Goal: Information Seeking & Learning: Learn about a topic

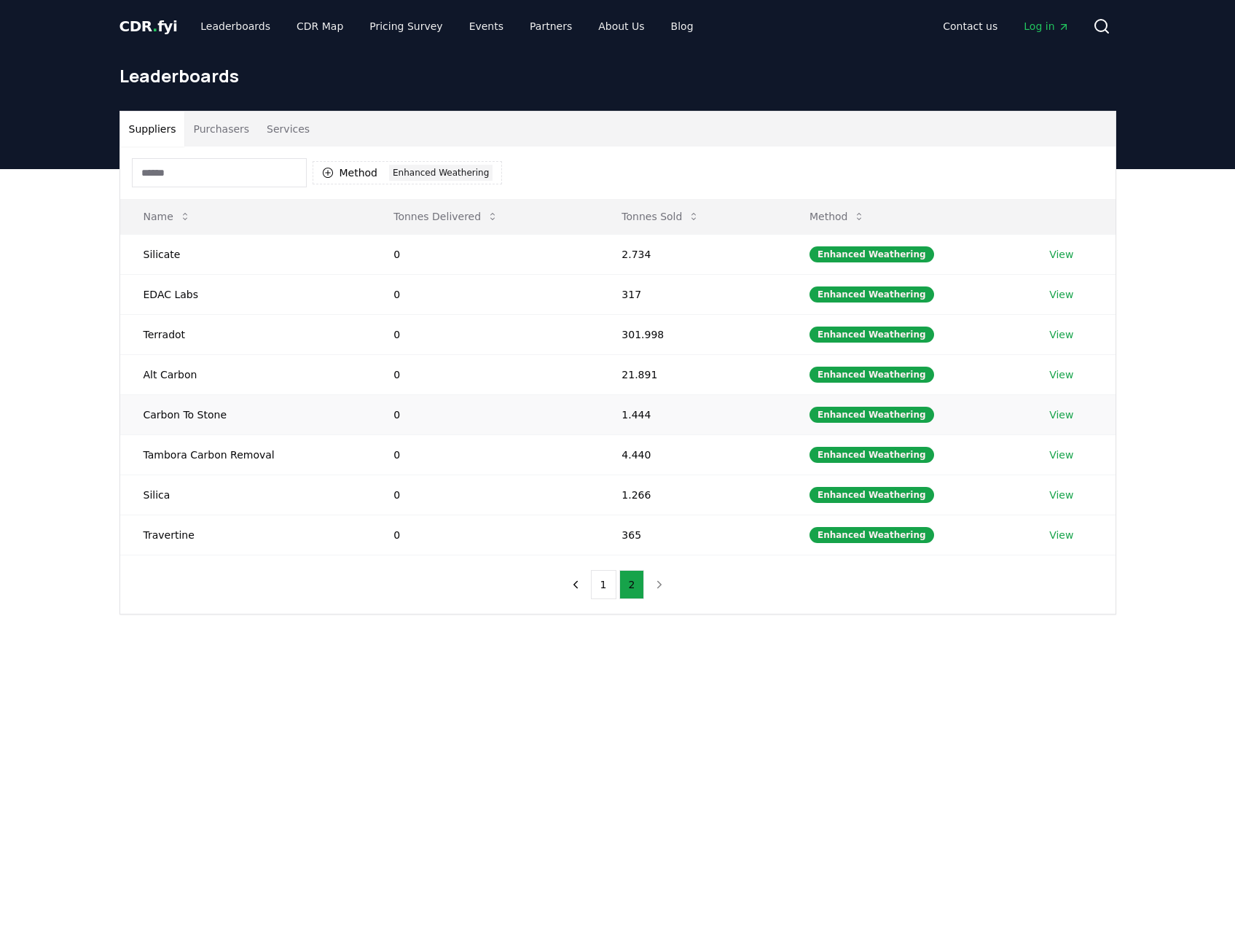
click at [1050, 417] on link "View" at bounding box center [1061, 414] width 24 height 14
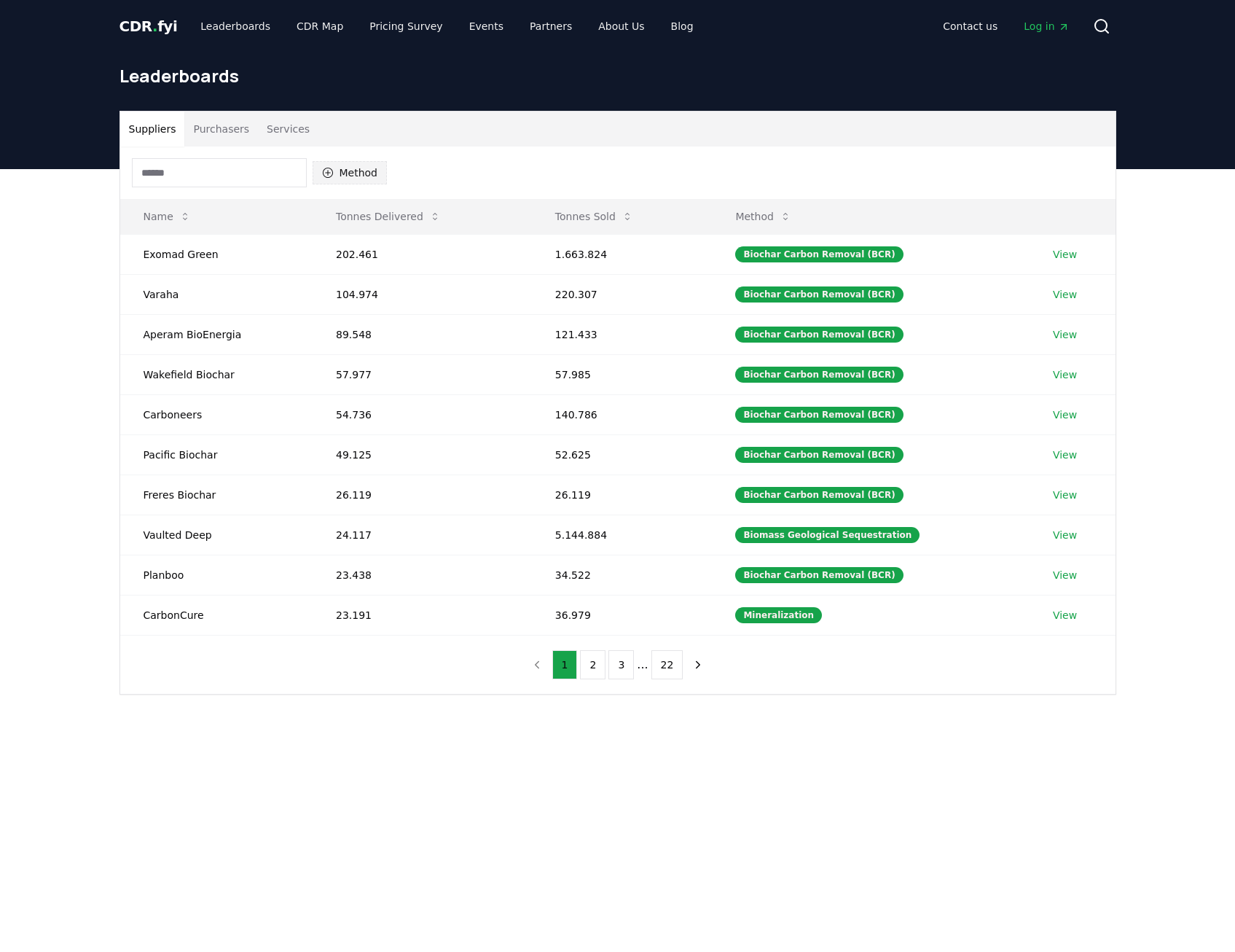
click at [357, 173] on button "Method" at bounding box center [350, 172] width 75 height 23
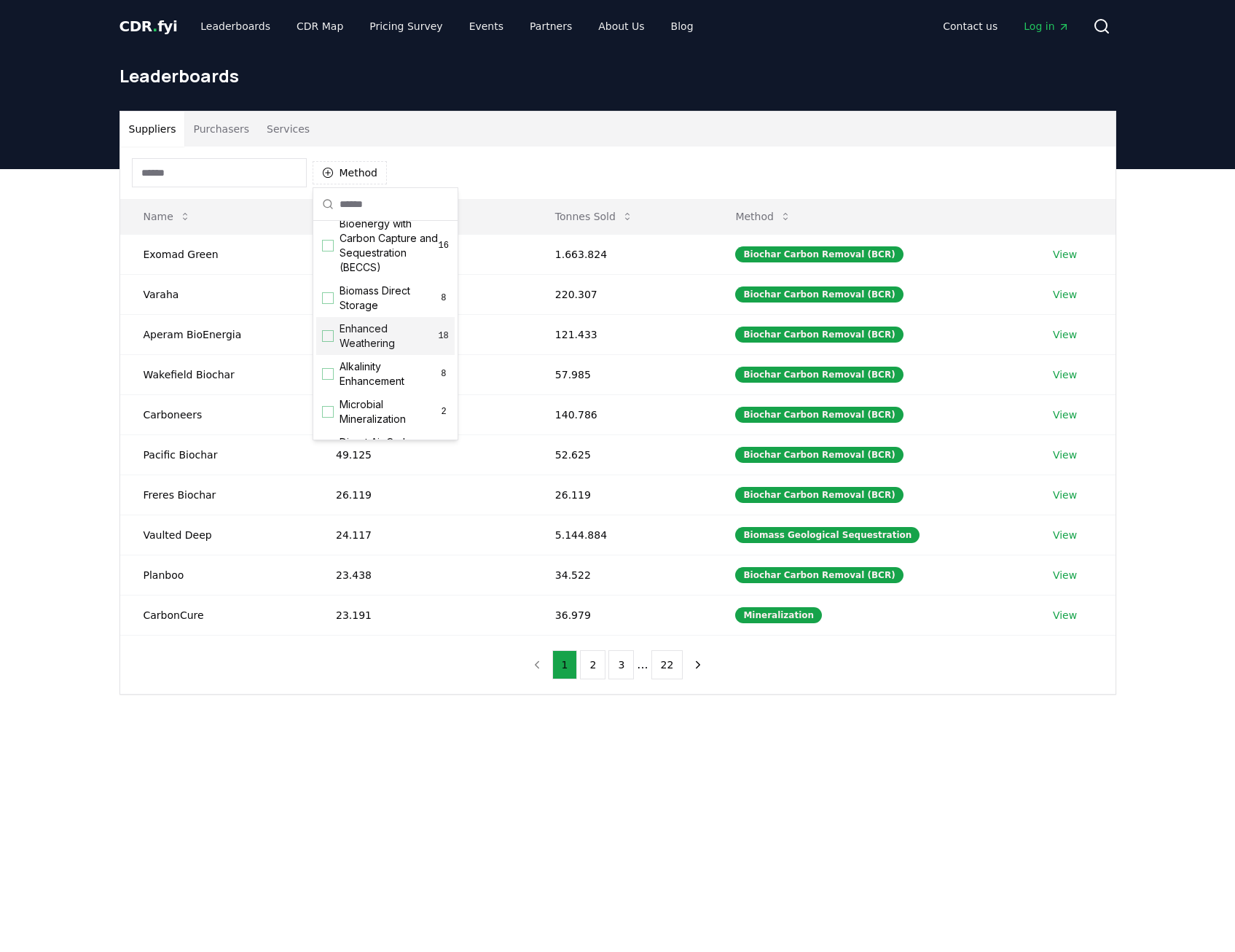
click at [373, 351] on span "Enhanced Weathering" at bounding box center [389, 336] width 98 height 29
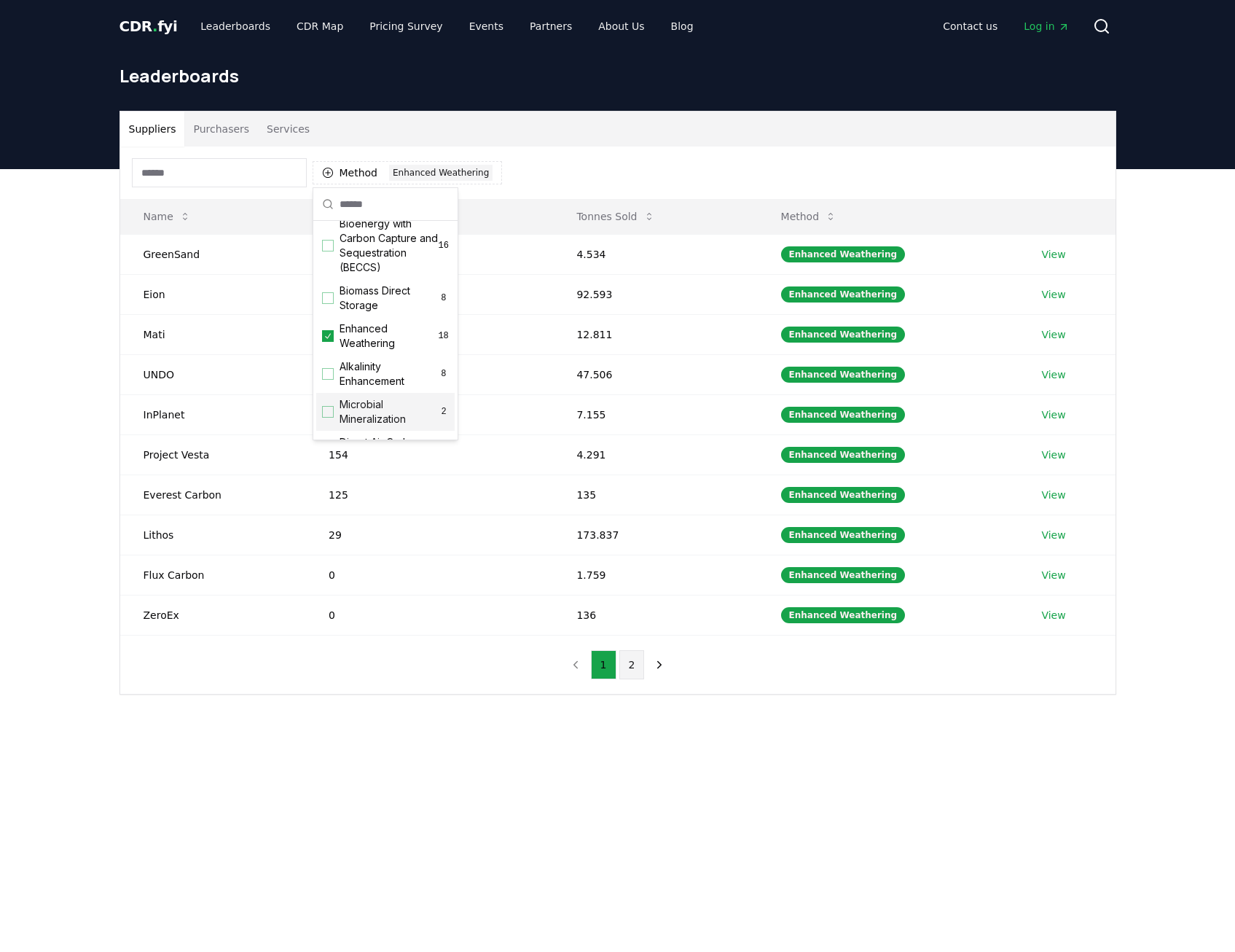
click at [624, 659] on button "2" at bounding box center [632, 664] width 26 height 29
